Goal: Task Accomplishment & Management: Manage account settings

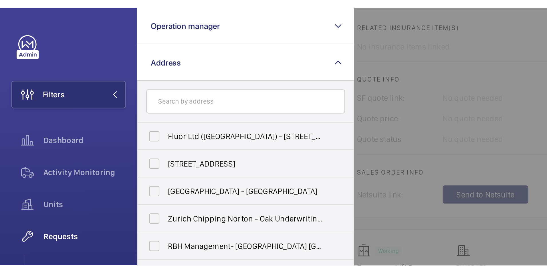
scroll to position [229, 0]
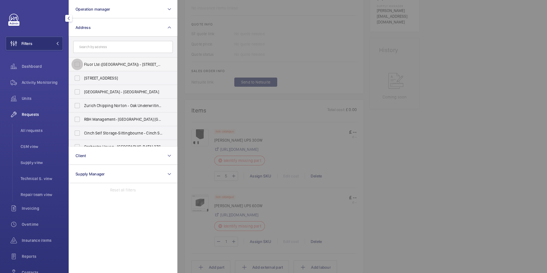
click at [77, 65] on input "Fluor Ltd ([GEOGRAPHIC_DATA]) - [STREET_ADDRESS]" at bounding box center [77, 64] width 11 height 11
checkbox input "true"
click at [480, 107] on div at bounding box center [450, 136] width 547 height 273
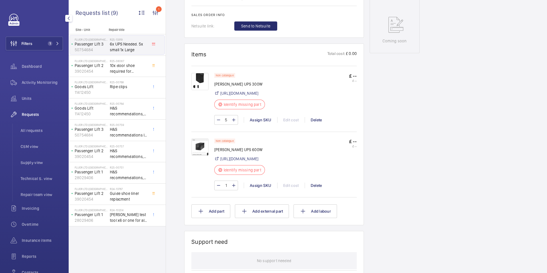
scroll to position [286, 0]
click at [201, 148] on img at bounding box center [199, 145] width 17 height 17
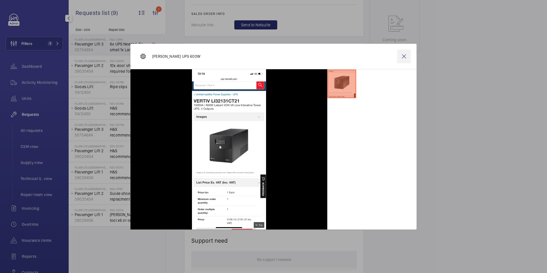
click at [406, 53] on wm-front-icon-button at bounding box center [404, 56] width 14 height 14
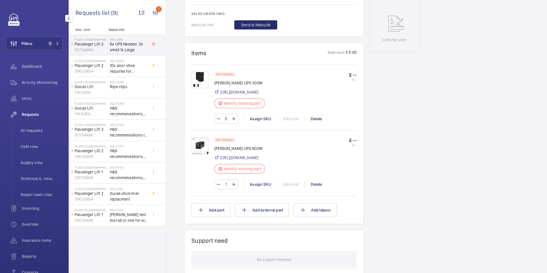
click at [199, 78] on img at bounding box center [199, 80] width 17 height 17
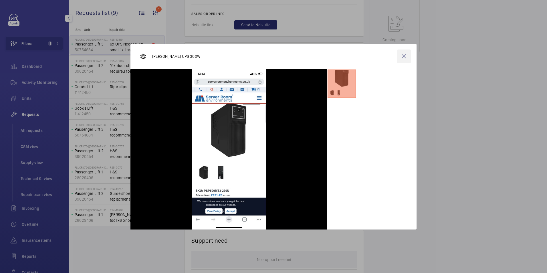
click at [406, 55] on wm-front-icon-button at bounding box center [404, 56] width 14 height 14
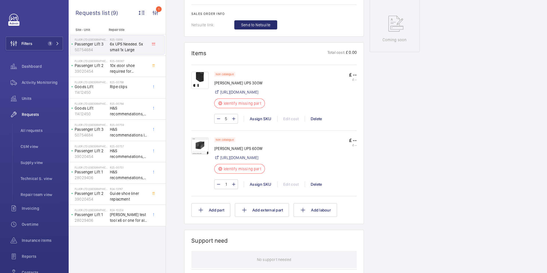
click at [28, 11] on div "Filters 1 Dashboard Activity Monitoring Units Requests All requests CSM view Su…" at bounding box center [34, 136] width 69 height 273
click at [17, 43] on wm-front-icon-button at bounding box center [13, 44] width 15 height 14
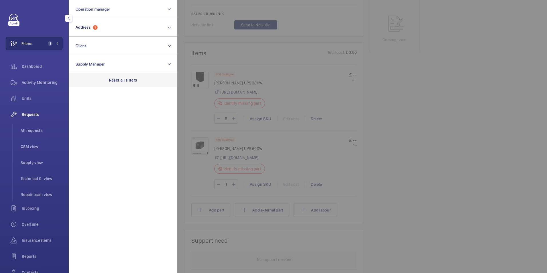
drag, startPoint x: 125, startPoint y: 78, endPoint x: 124, endPoint y: 76, distance: 3.1
click at [125, 78] on p "Reset all filters" at bounding box center [123, 80] width 28 height 6
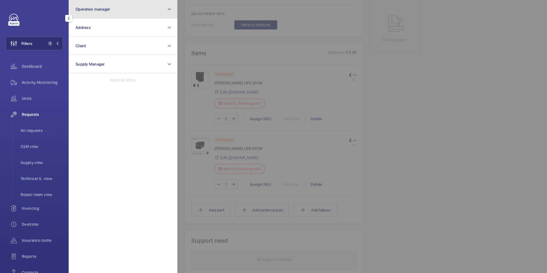
click at [117, 10] on button "Operation manager" at bounding box center [123, 9] width 109 height 18
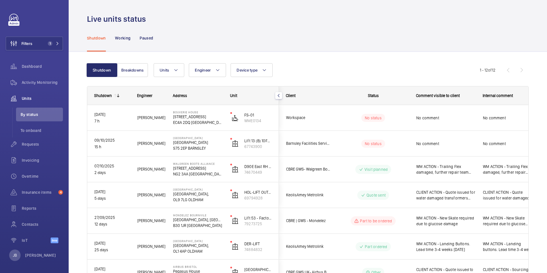
click at [445, 24] on div "Shutdown Working Paused" at bounding box center [308, 37] width 442 height 27
click at [42, 45] on button "Filters 1" at bounding box center [34, 44] width 57 height 14
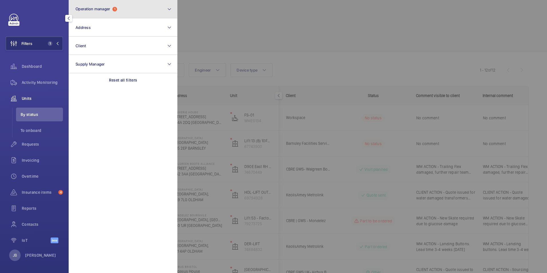
click at [130, 4] on button "Operation manager 1" at bounding box center [123, 9] width 109 height 18
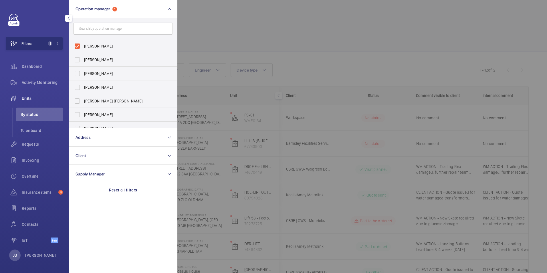
click at [216, 29] on div at bounding box center [450, 136] width 547 height 273
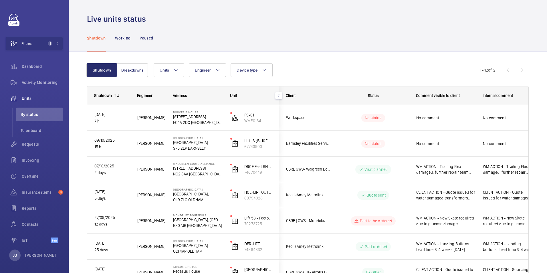
click at [454, 20] on div "Live units status" at bounding box center [308, 19] width 442 height 11
click at [25, 43] on span "Filters" at bounding box center [26, 44] width 11 height 6
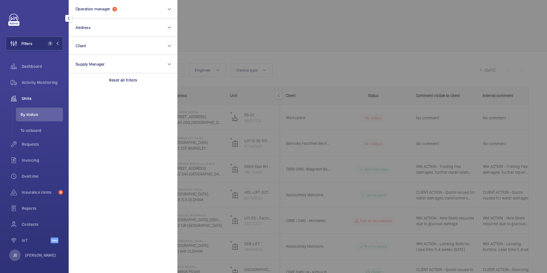
click at [251, 37] on div at bounding box center [450, 136] width 547 height 273
